Goal: Ask a question

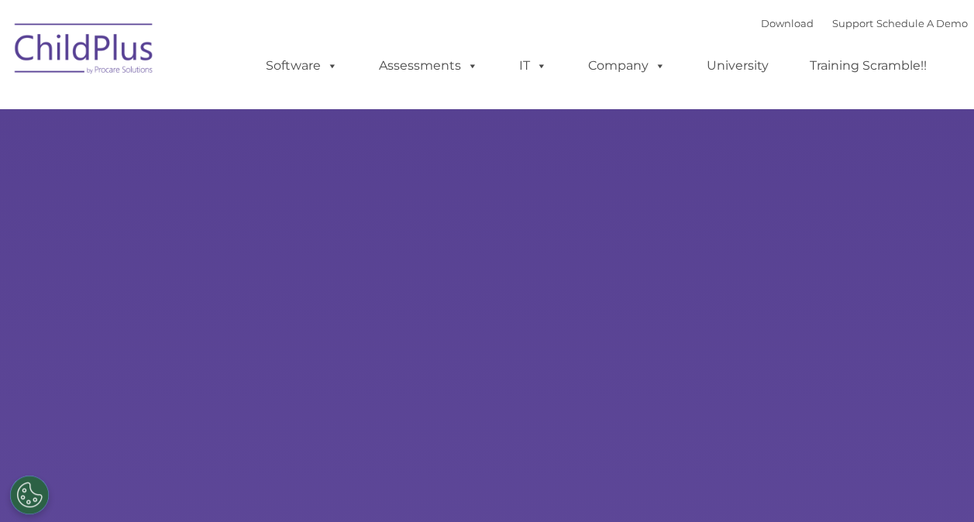
type input ""
select select "MEDIUM"
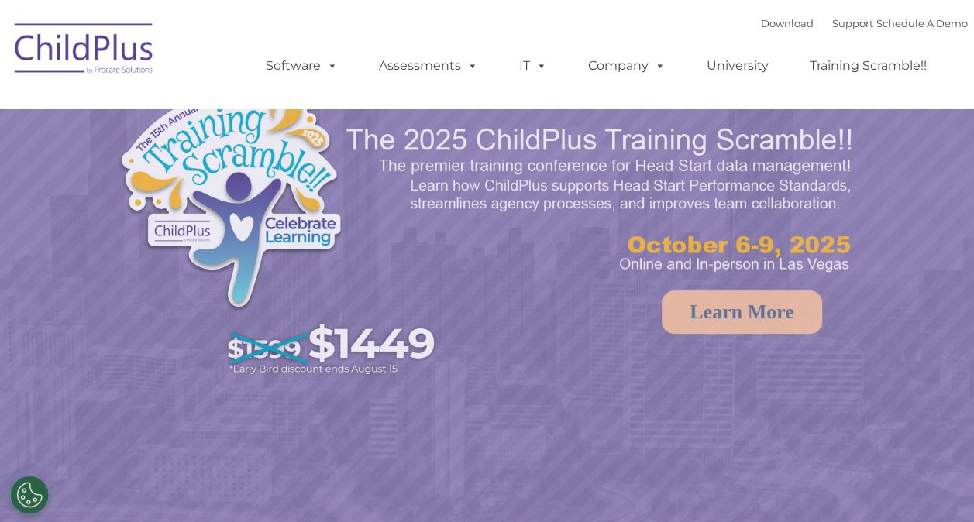
select select "MEDIUM"
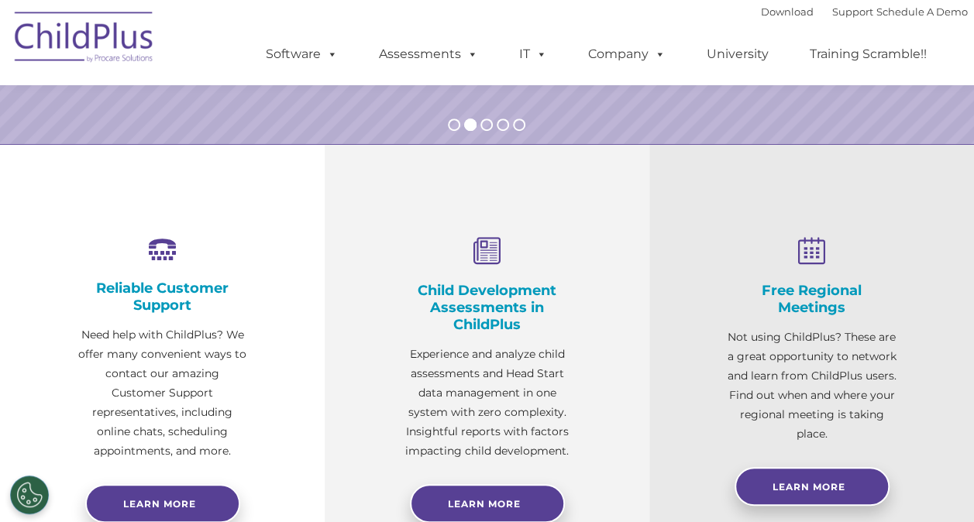
scroll to position [304, 0]
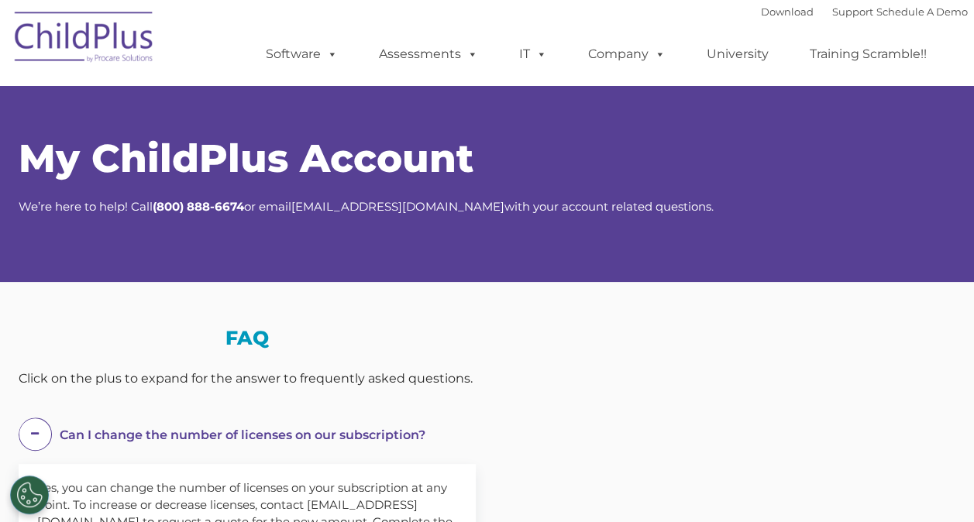
select select "MEDIUM"
